Goal: Understand process/instructions: Learn how to perform a task or action

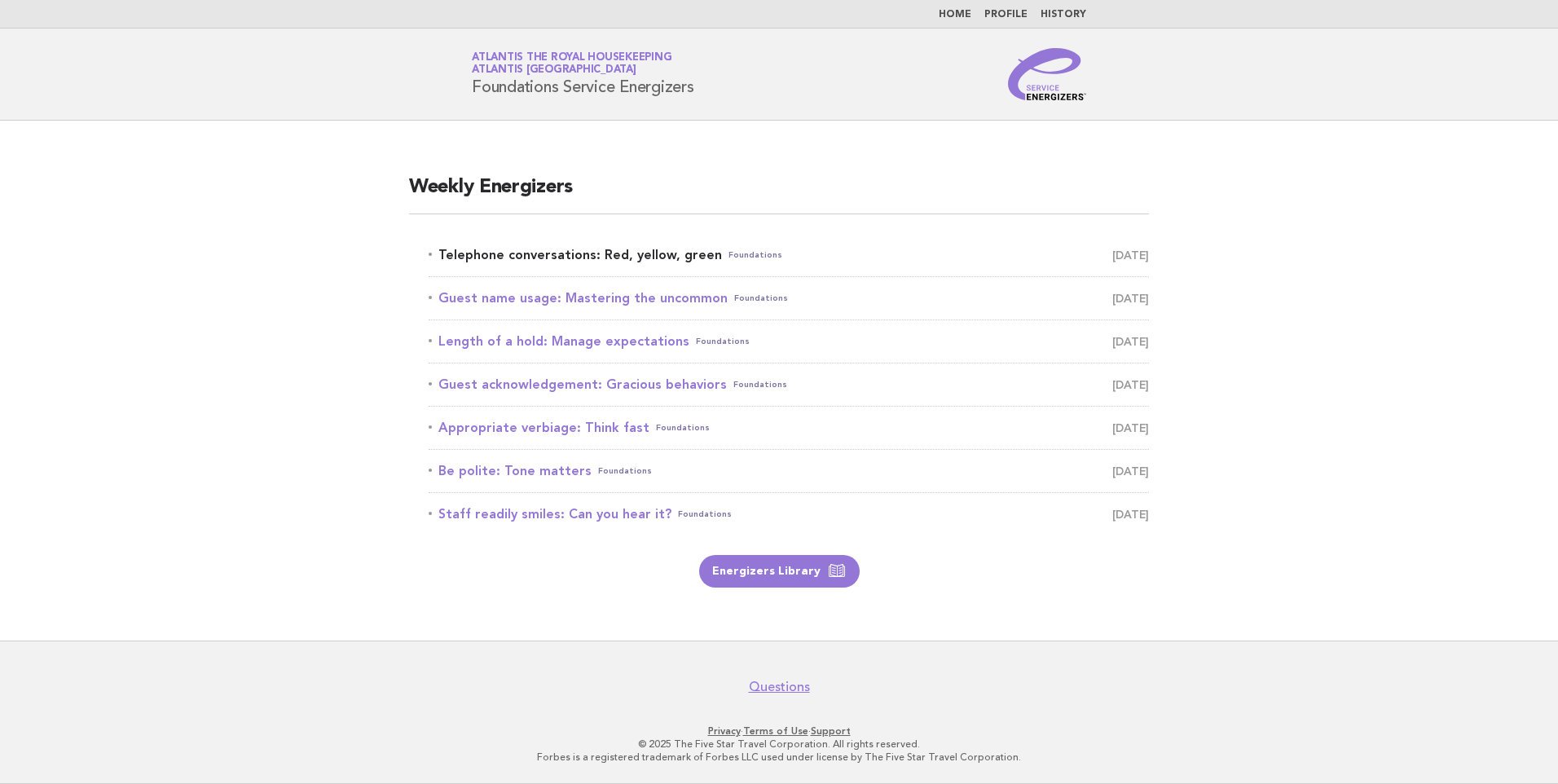
click at [621, 249] on link "Telephone conversations: Red, yellow, green Foundations September 15" at bounding box center [788, 255] width 720 height 23
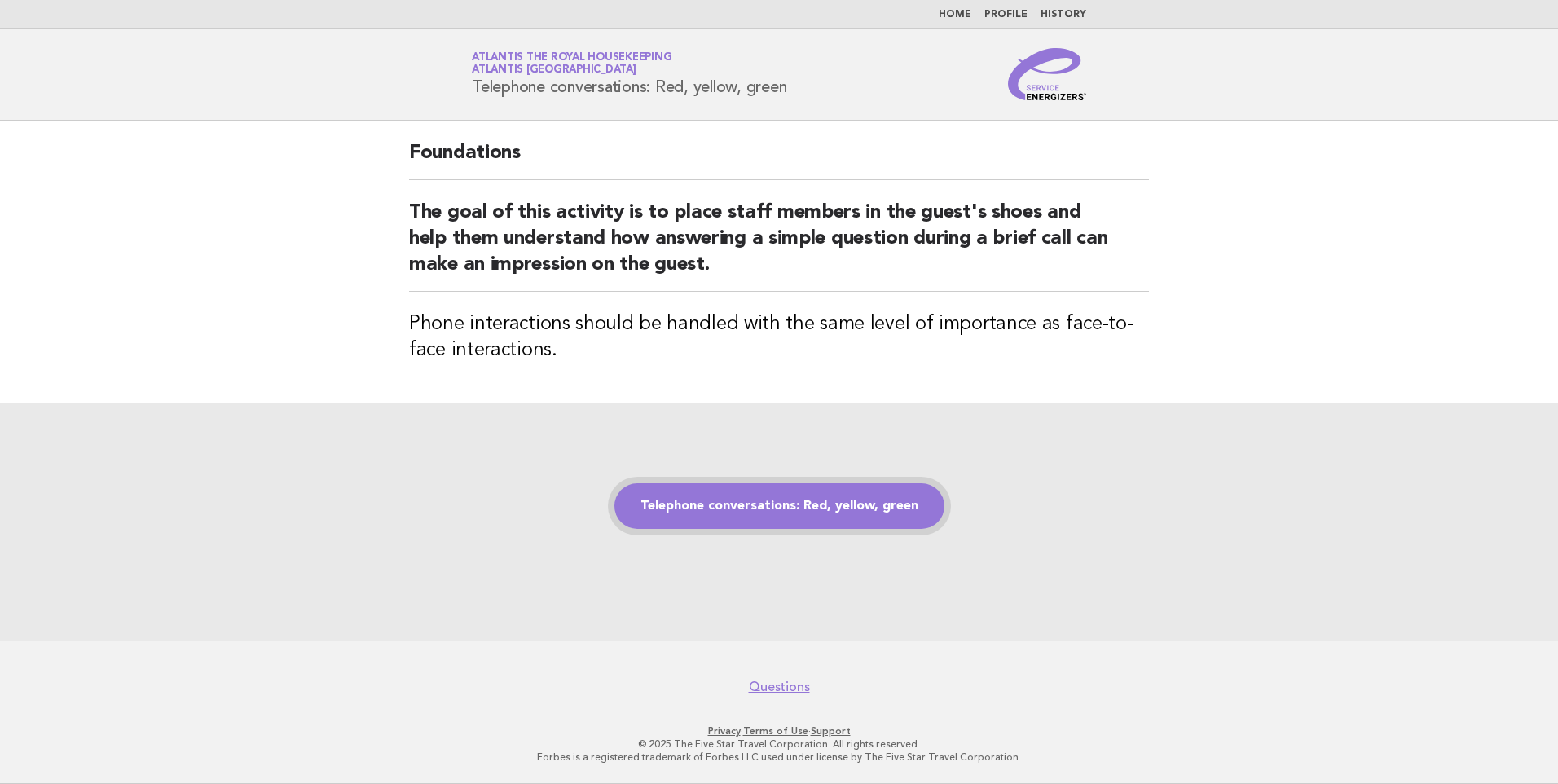
click at [790, 506] on link "Telephone conversations: Red, yellow, green" at bounding box center [779, 506] width 330 height 46
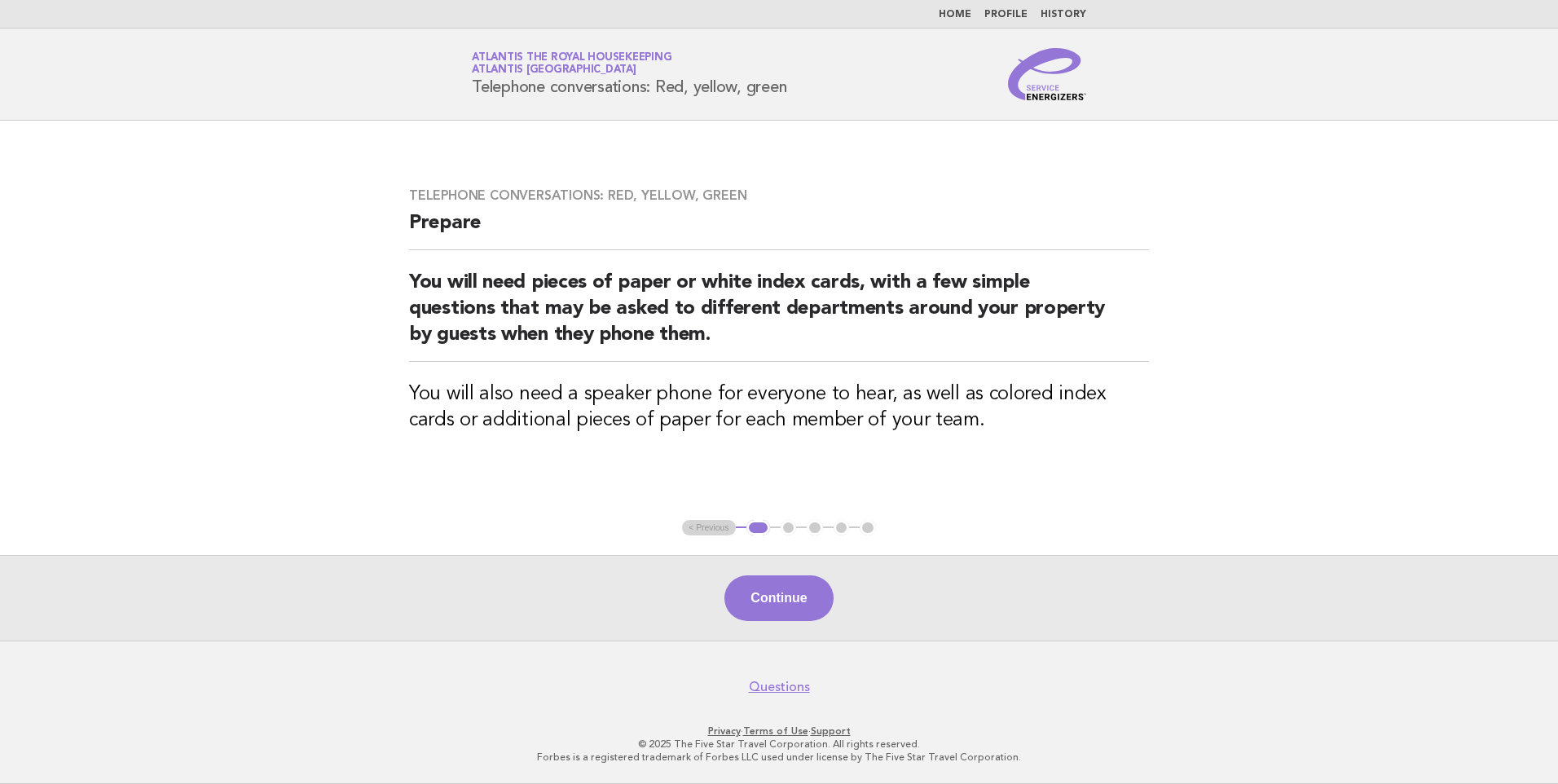
click at [769, 594] on button "Continue" at bounding box center [779, 598] width 109 height 46
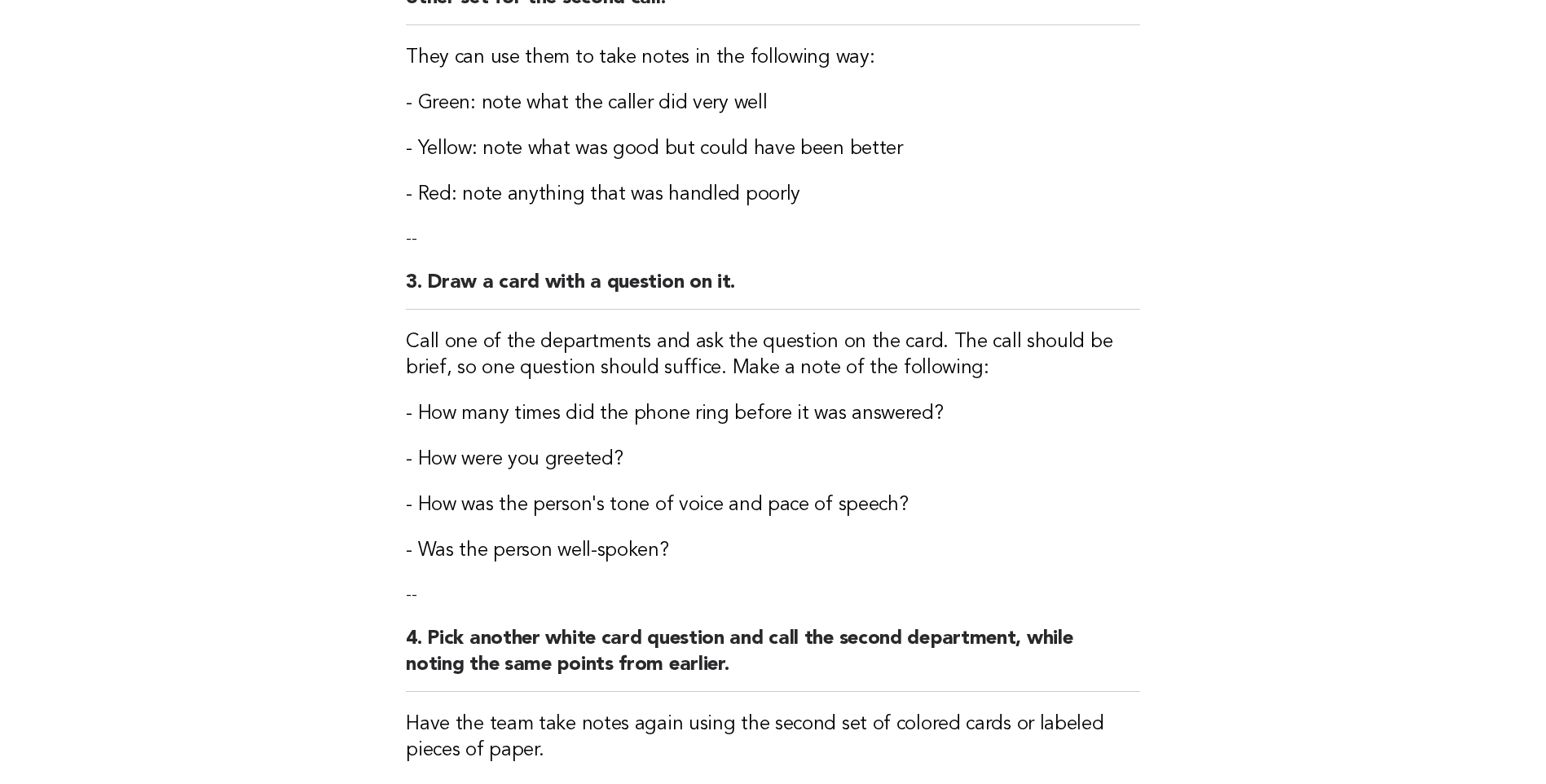
scroll to position [570, 0]
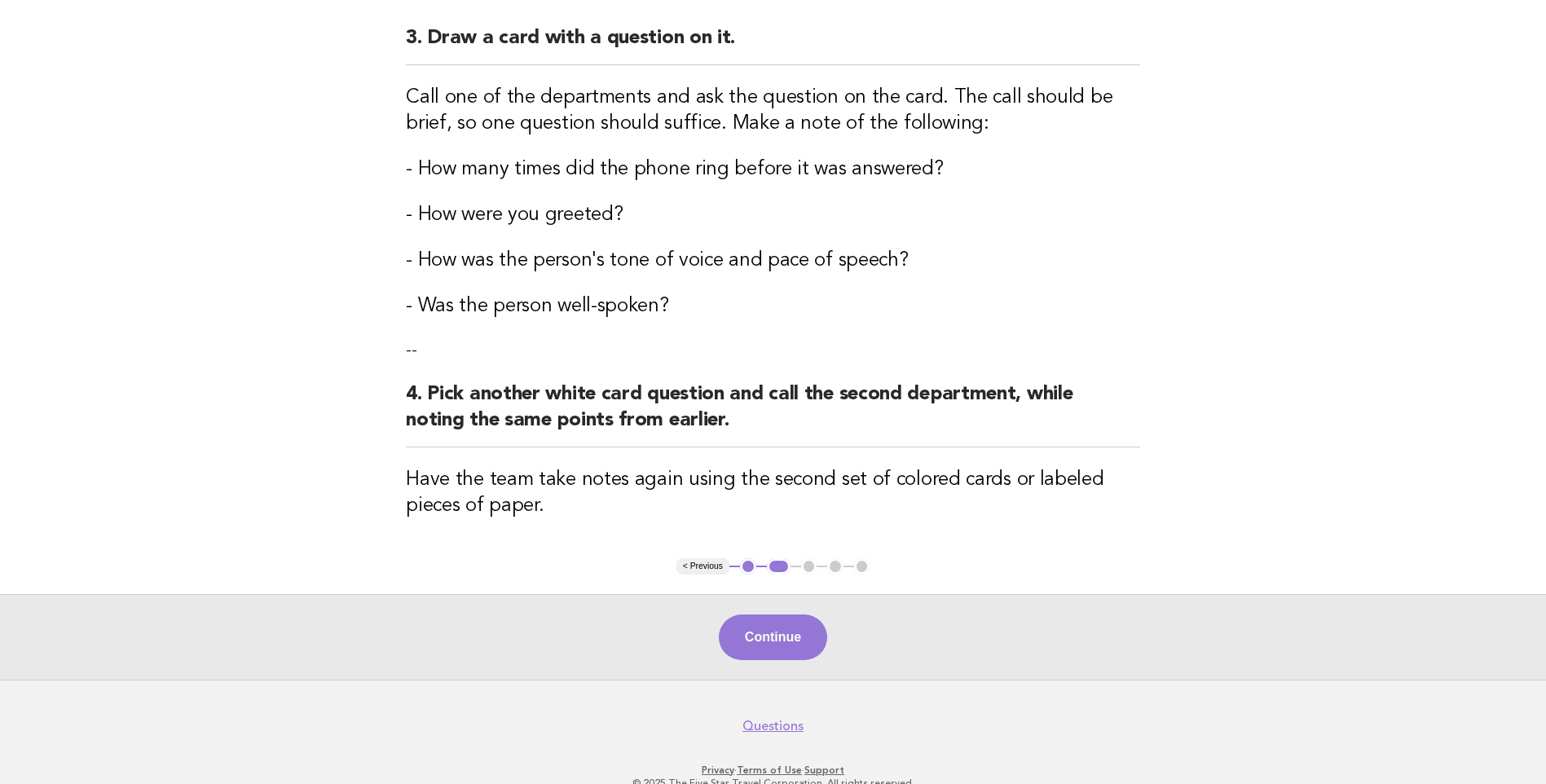
click at [769, 647] on button "Continue" at bounding box center [773, 637] width 109 height 46
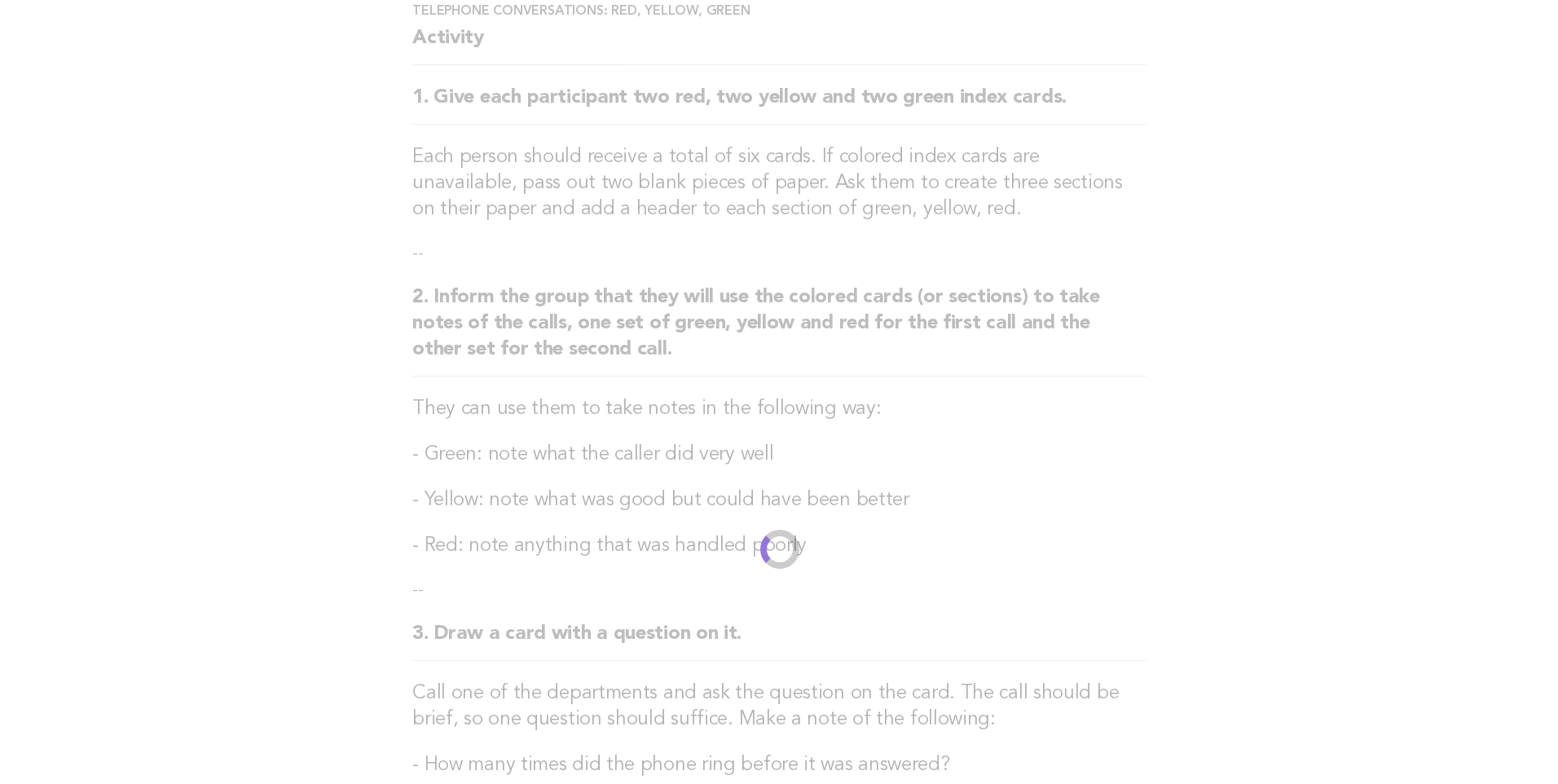
scroll to position [0, 0]
